Goal: Navigation & Orientation: Find specific page/section

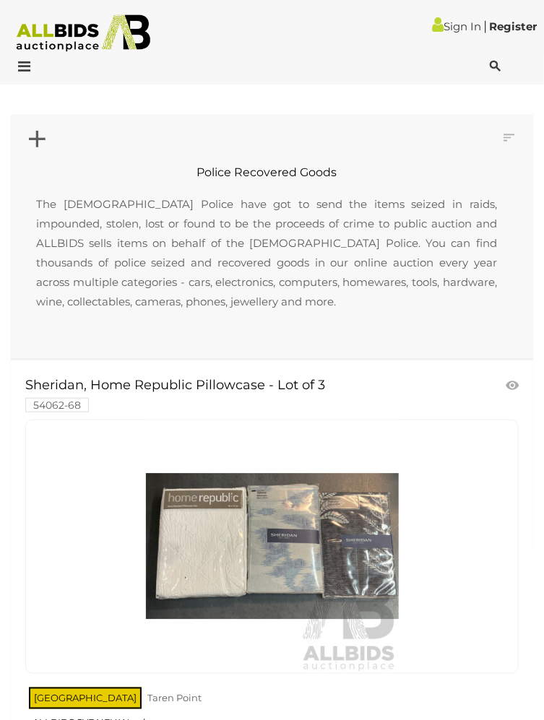
click at [30, 63] on icon at bounding box center [21, 66] width 20 height 14
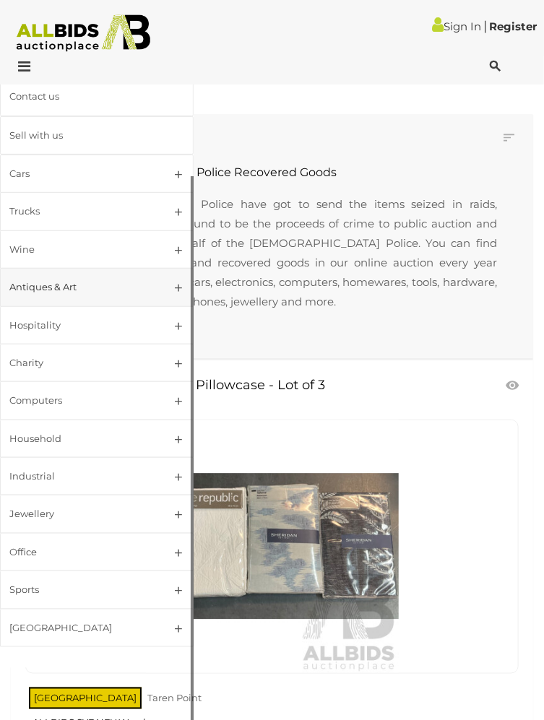
click at [175, 306] on link "Antiques & Art" at bounding box center [97, 287] width 194 height 38
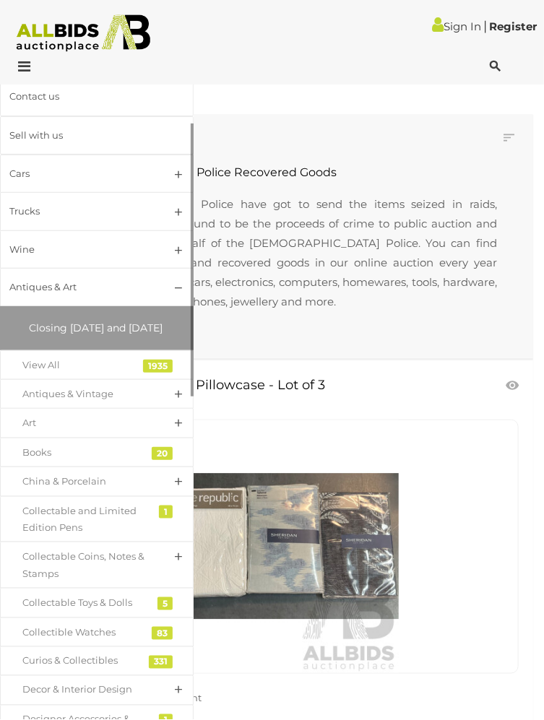
click at [132, 343] on link "Closing [DATE] and [DATE]" at bounding box center [96, 329] width 179 height 30
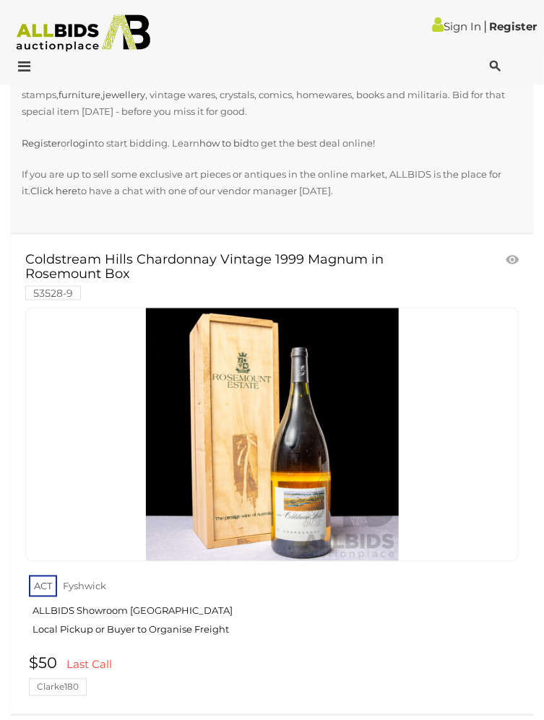
scroll to position [246, 0]
